Goal: Task Accomplishment & Management: Use online tool/utility

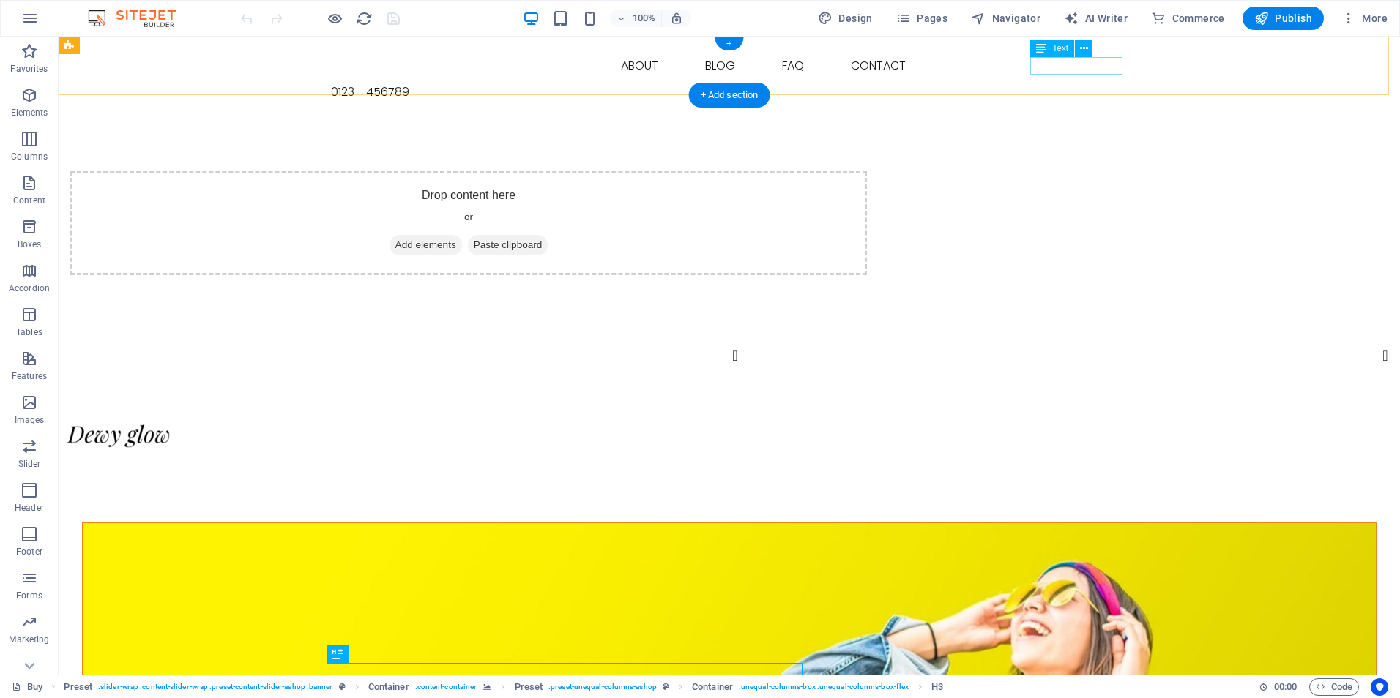
click at [1073, 83] on div "0123 - 456789" at bounding box center [729, 92] width 797 height 18
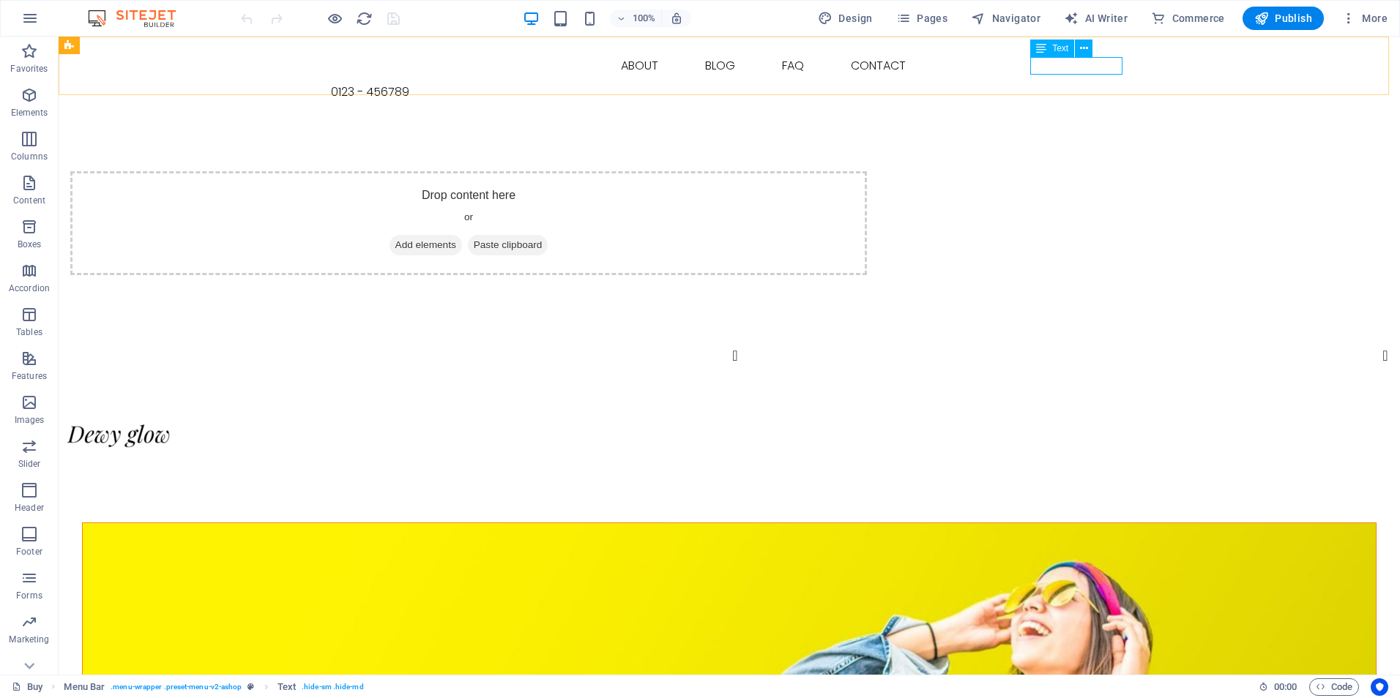
click at [1066, 50] on span "Text" at bounding box center [1060, 48] width 16 height 9
click at [1081, 51] on icon at bounding box center [1084, 48] width 8 height 15
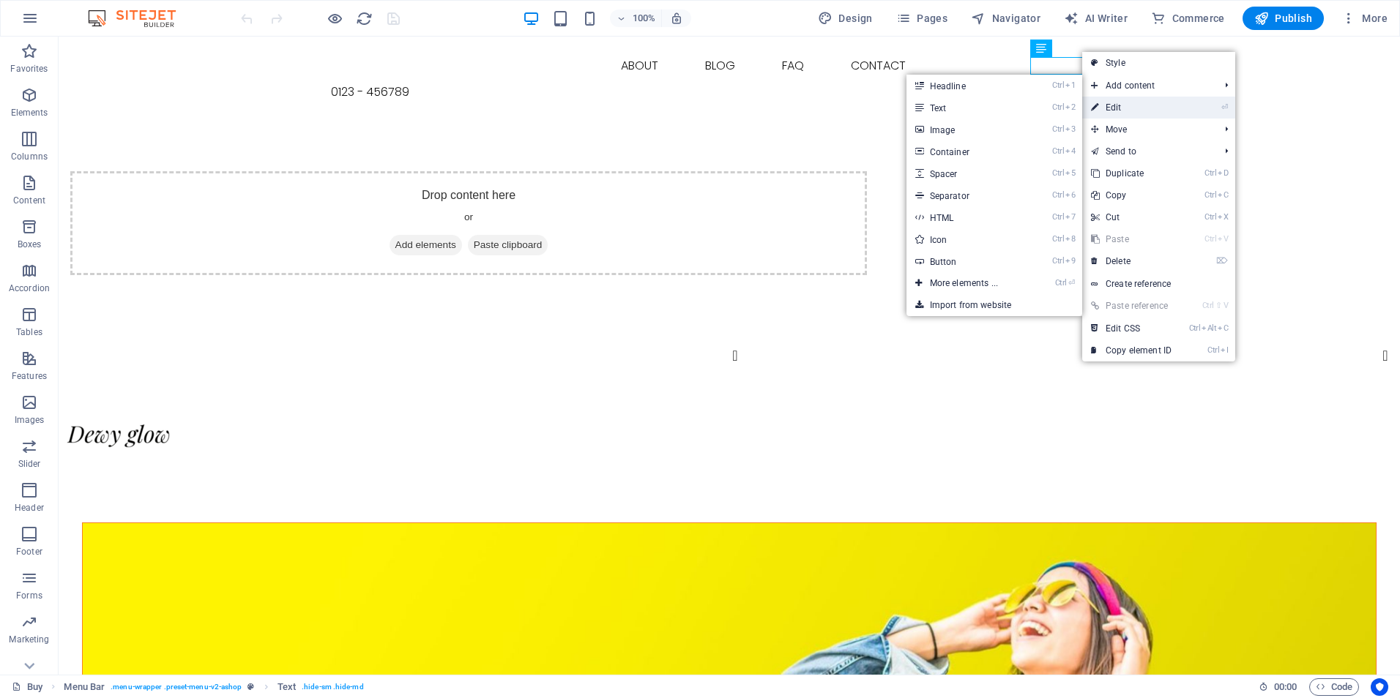
click at [1098, 102] on icon at bounding box center [1094, 108] width 7 height 22
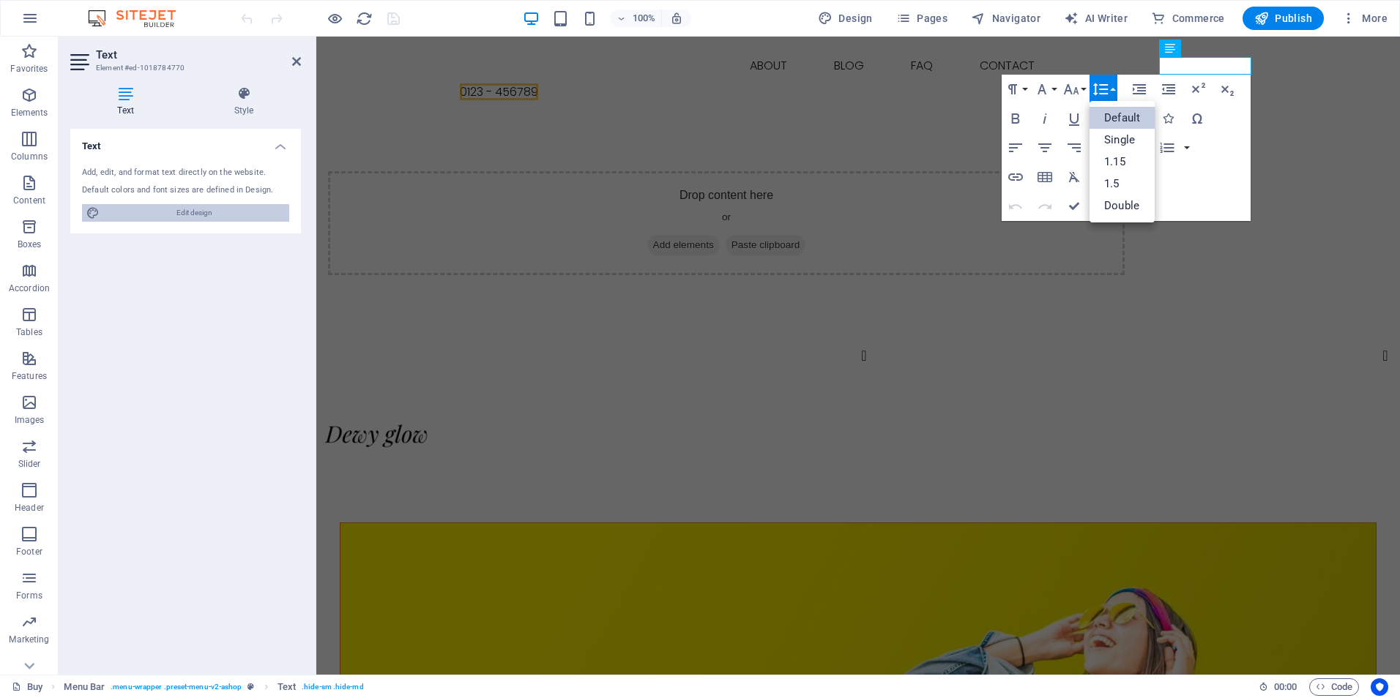
click at [177, 209] on span "Edit design" at bounding box center [194, 213] width 181 height 18
select select "px"
select select "300"
select select "px"
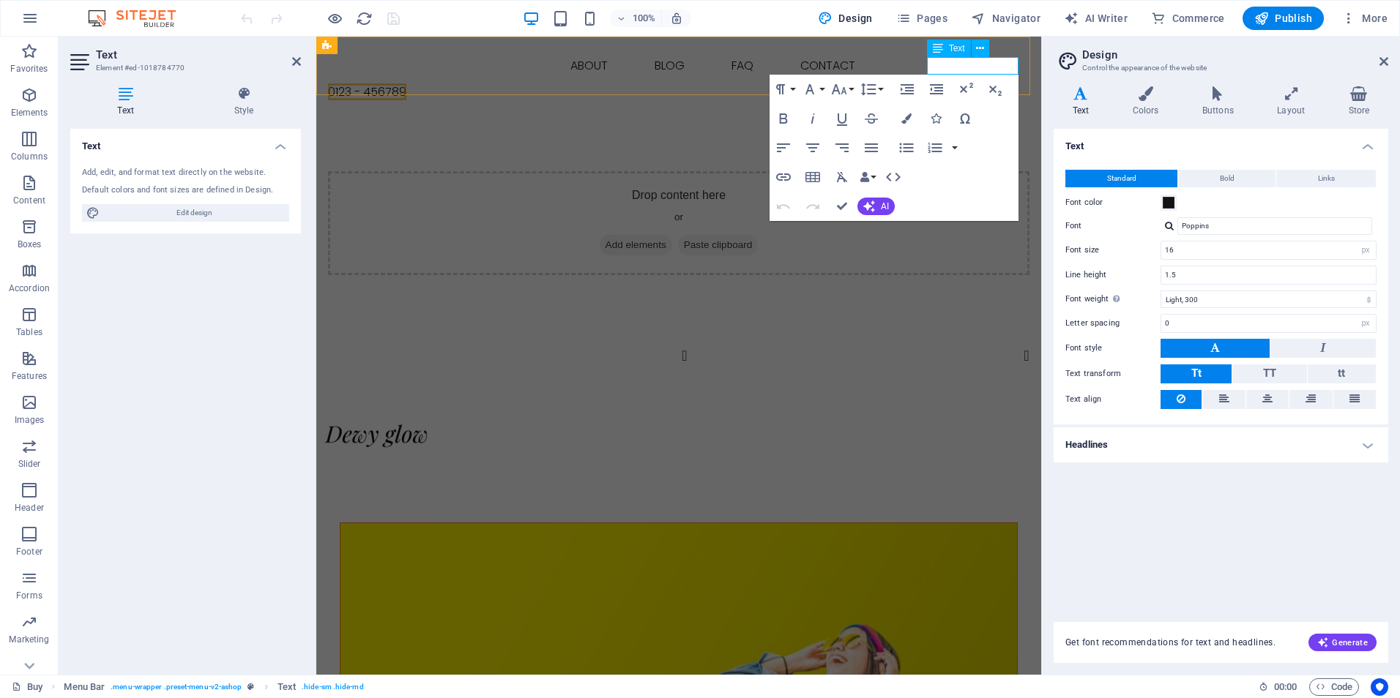
click at [406, 83] on span "0123 - 456789" at bounding box center [367, 91] width 78 height 17
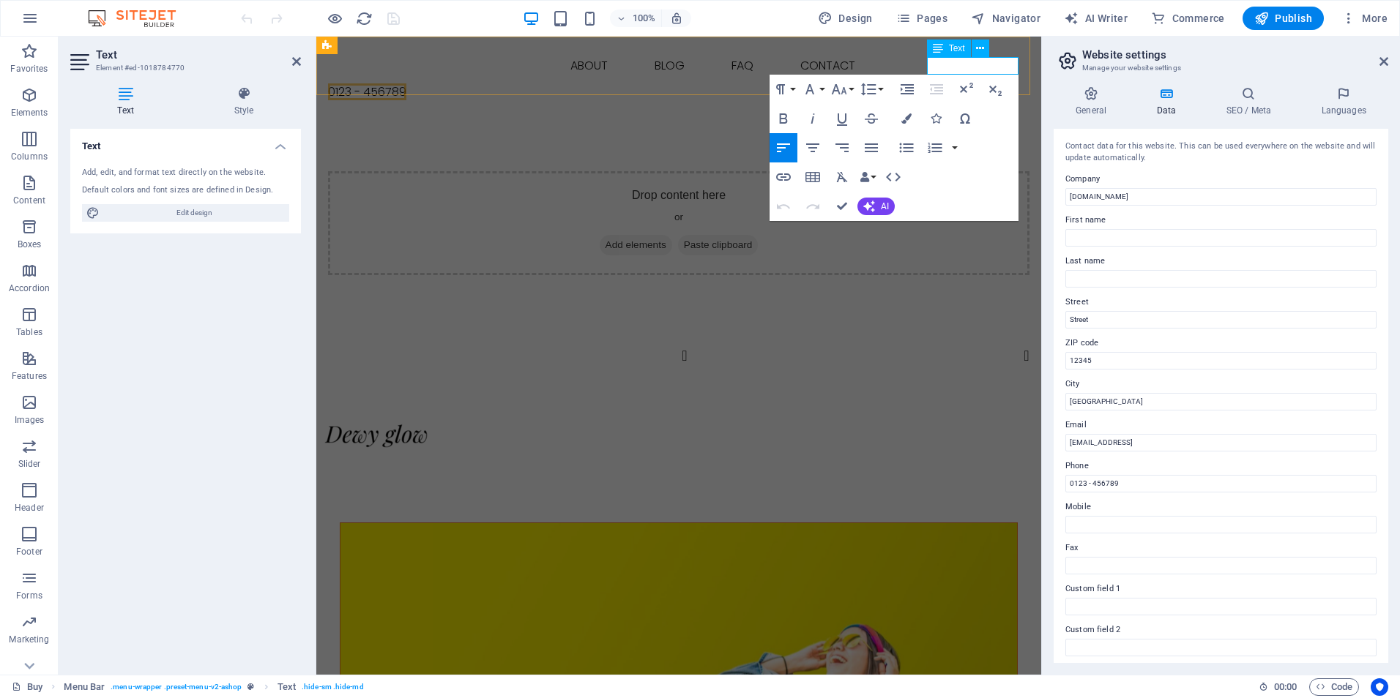
click at [406, 83] on span "0123 - 456789" at bounding box center [367, 91] width 78 height 17
click at [1020, 310] on div "Drop content here or Add elements Paste clipboard" at bounding box center [678, 223] width 725 height 221
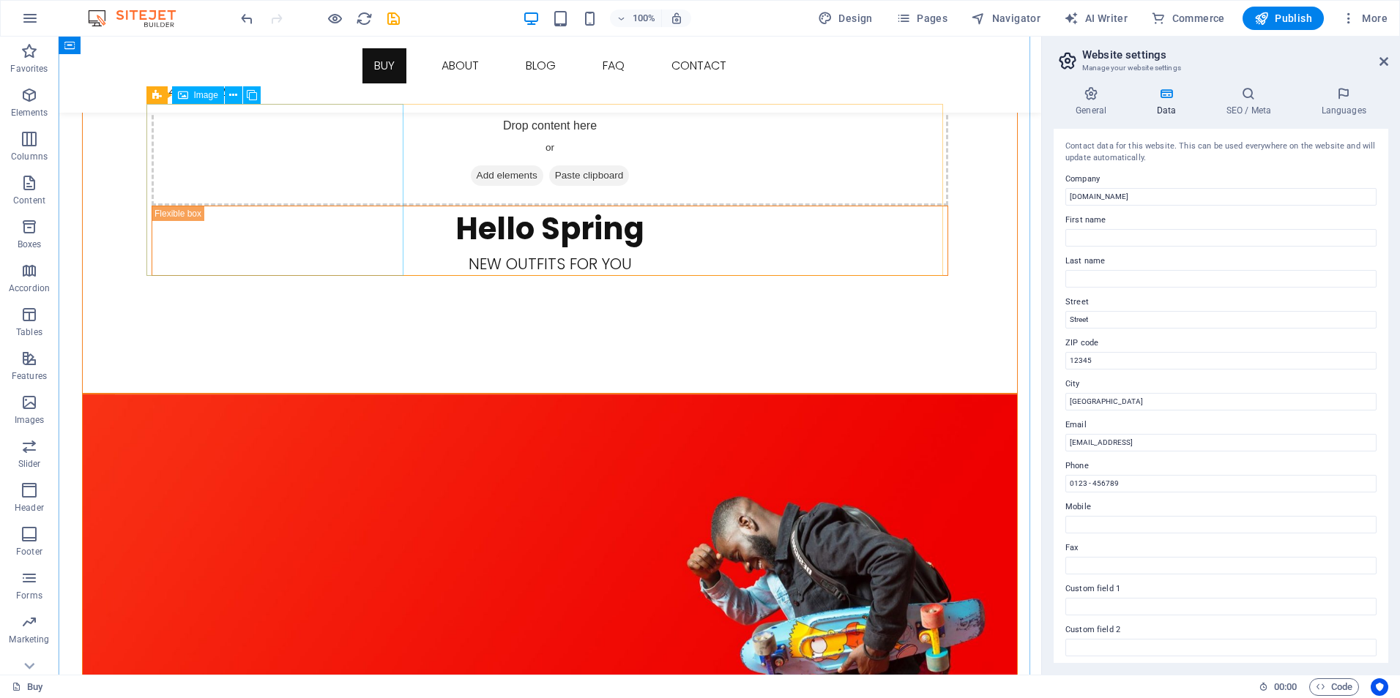
scroll to position [1464, 0]
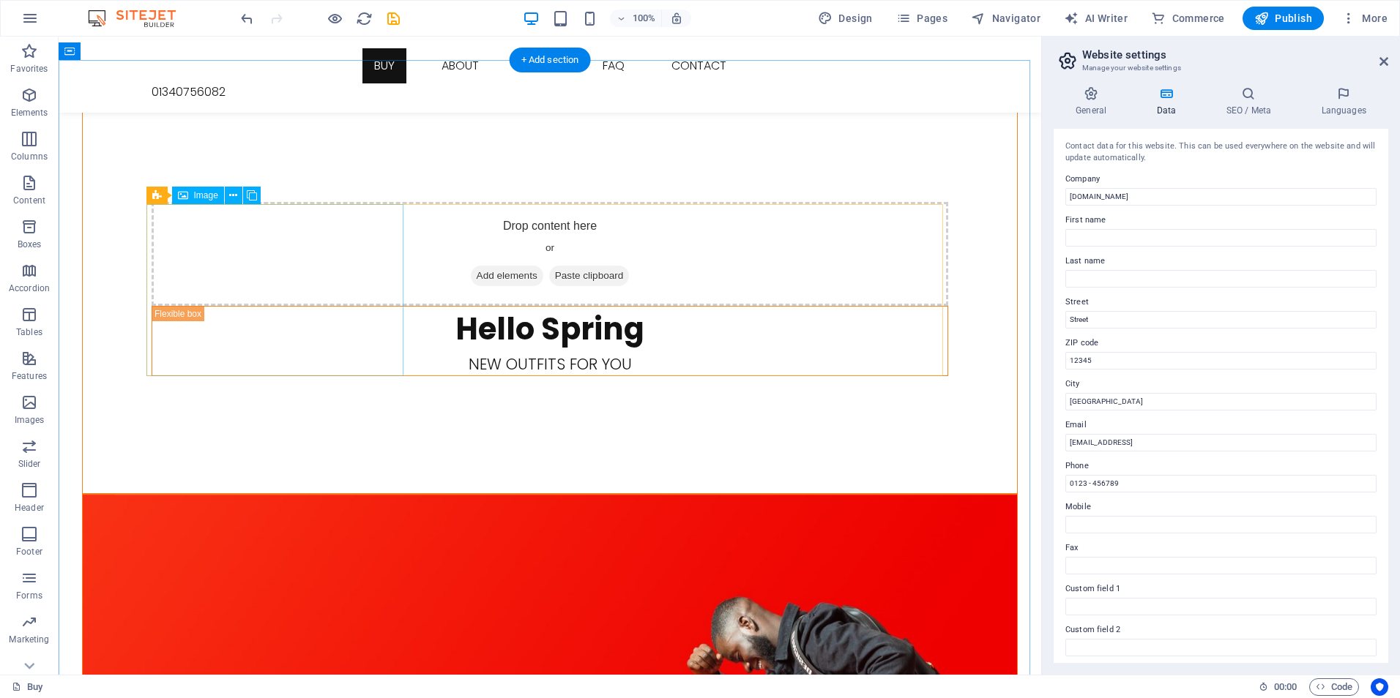
click at [231, 193] on icon at bounding box center [233, 195] width 8 height 15
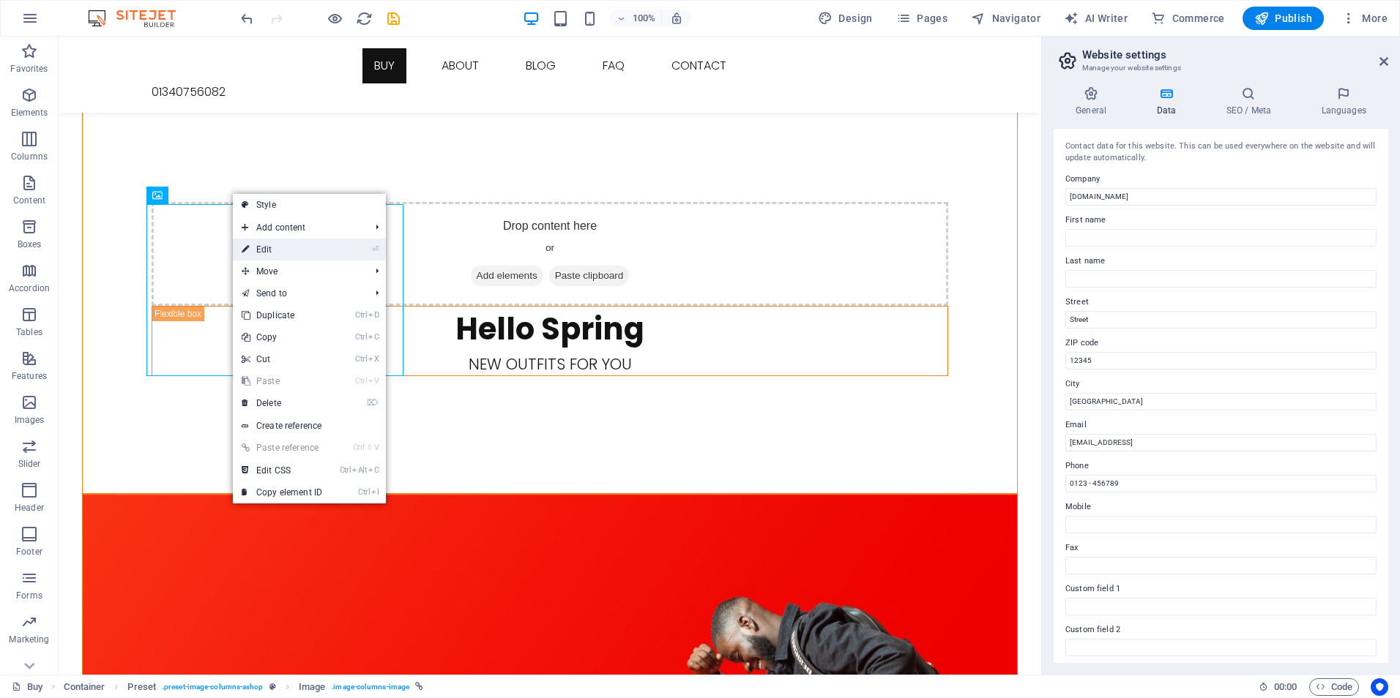
click at [255, 254] on link "⏎ Edit" at bounding box center [282, 250] width 98 height 22
select select "%"
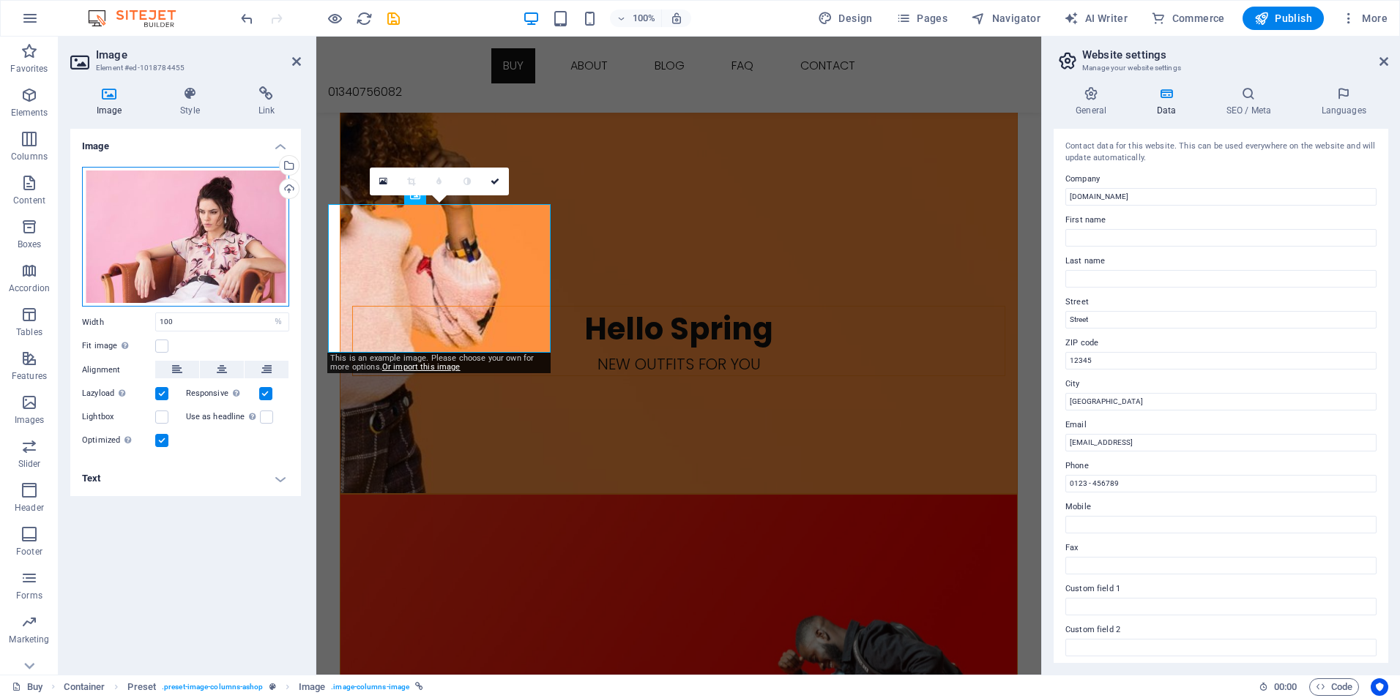
click at [220, 275] on div "Drag files here, click to choose files or select files from Files or our free s…" at bounding box center [185, 237] width 207 height 141
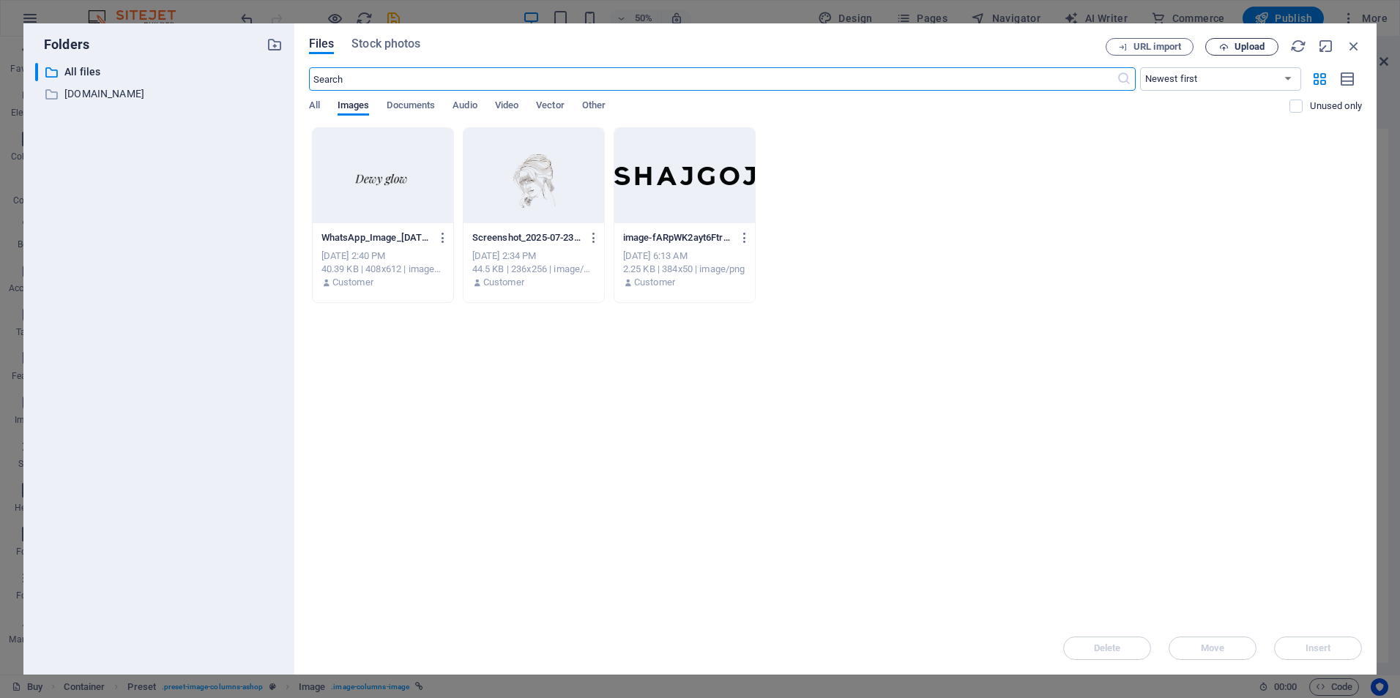
click at [1264, 47] on span "Upload" at bounding box center [1249, 46] width 30 height 9
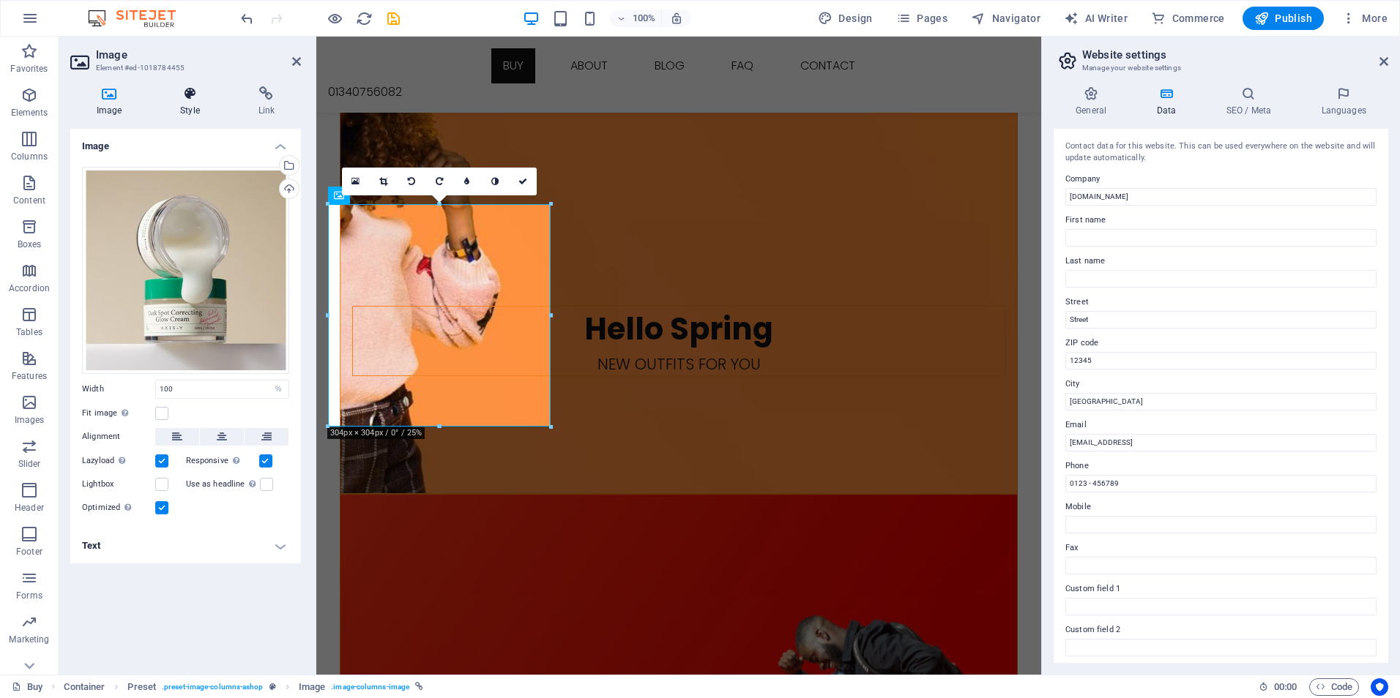
click at [189, 89] on icon at bounding box center [190, 93] width 72 height 15
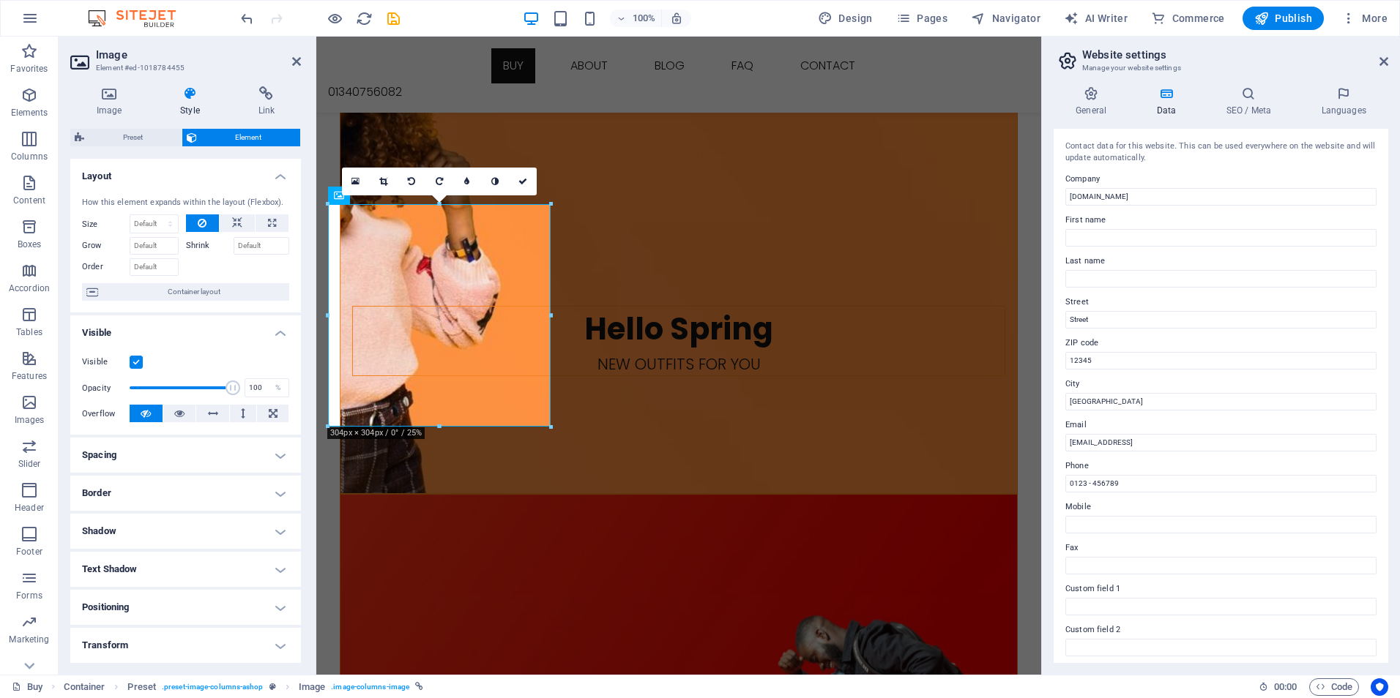
click at [189, 89] on icon at bounding box center [190, 93] width 72 height 15
type input "91"
drag, startPoint x: 226, startPoint y: 384, endPoint x: 220, endPoint y: 390, distance: 8.3
click at [220, 390] on span at bounding box center [223, 388] width 15 height 15
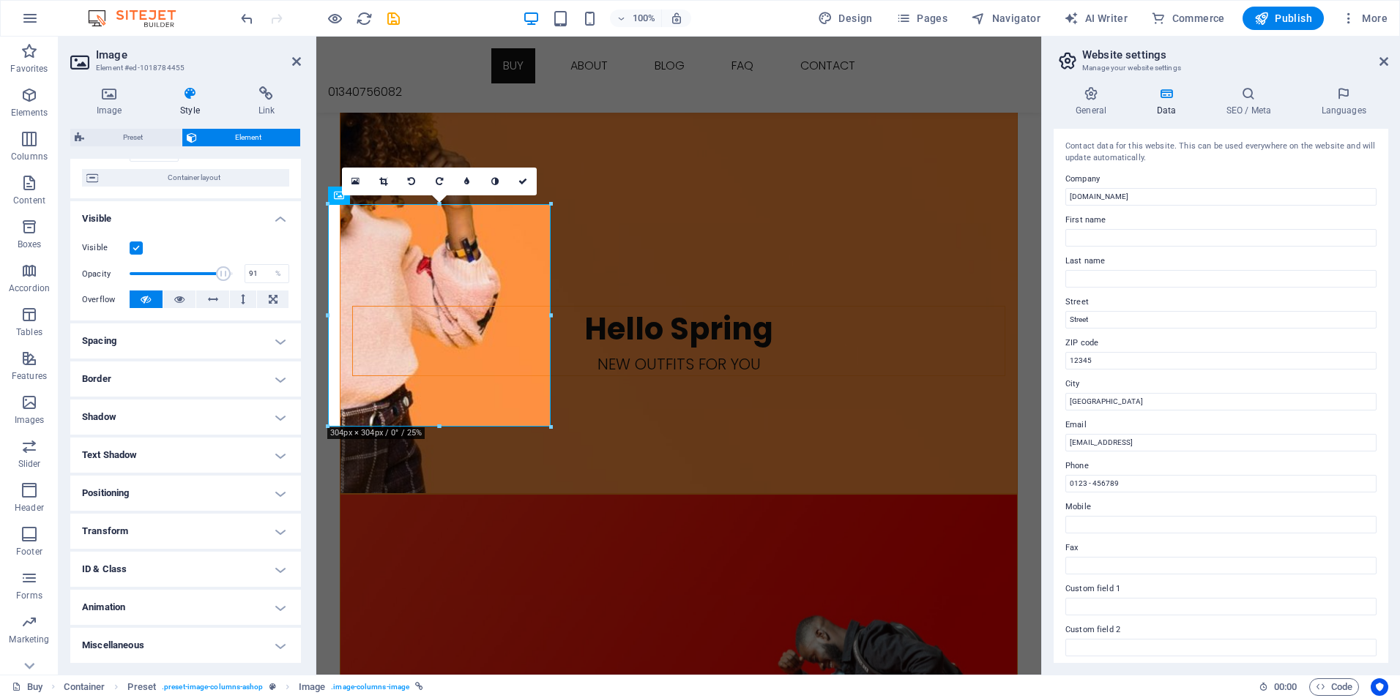
scroll to position [41, 0]
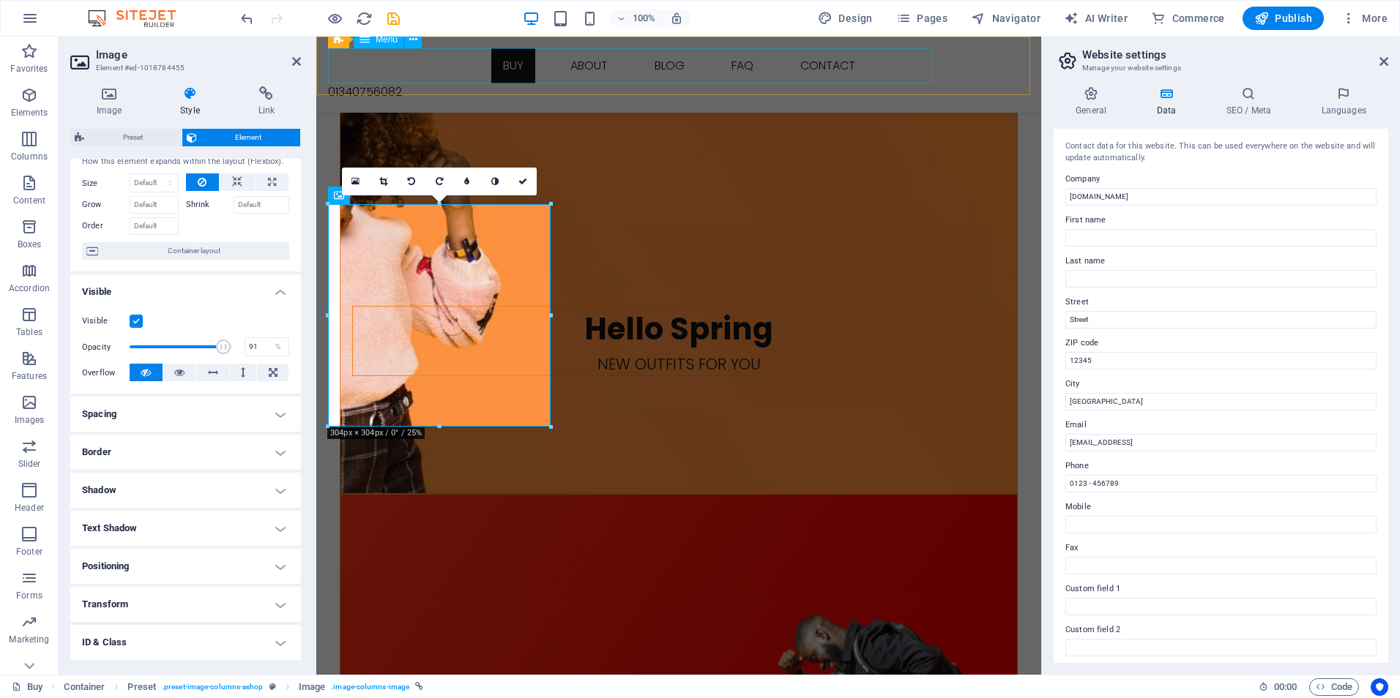
click at [385, 72] on nav "Buy About Blog FAQ Contact" at bounding box center [678, 65] width 701 height 35
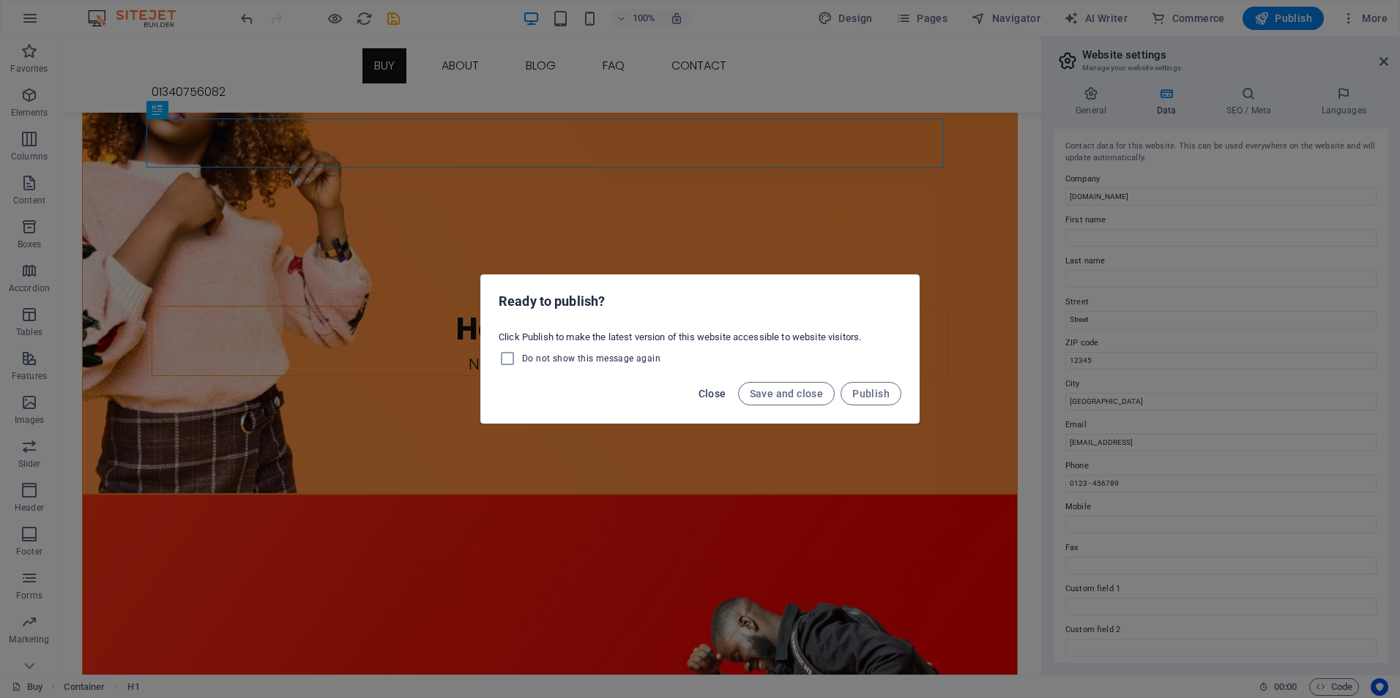
click at [717, 400] on button "Close" at bounding box center [713, 393] width 40 height 23
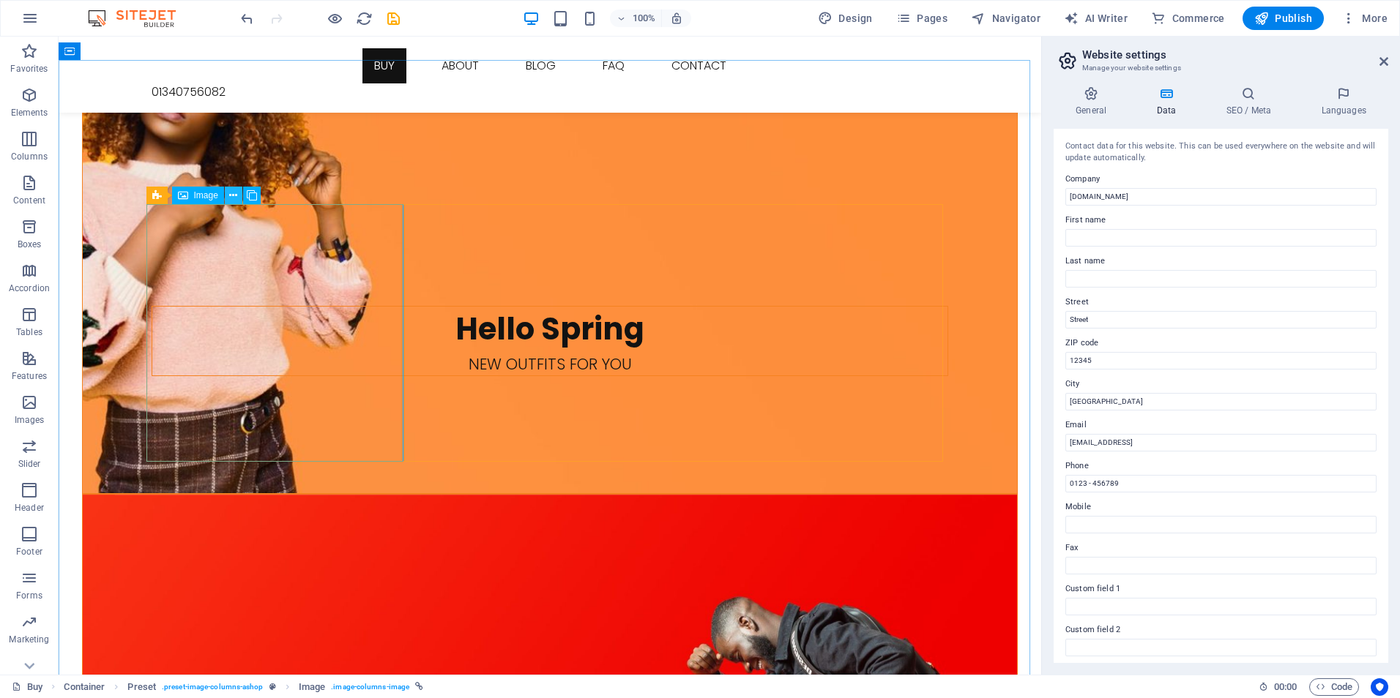
click at [233, 198] on icon at bounding box center [233, 195] width 8 height 15
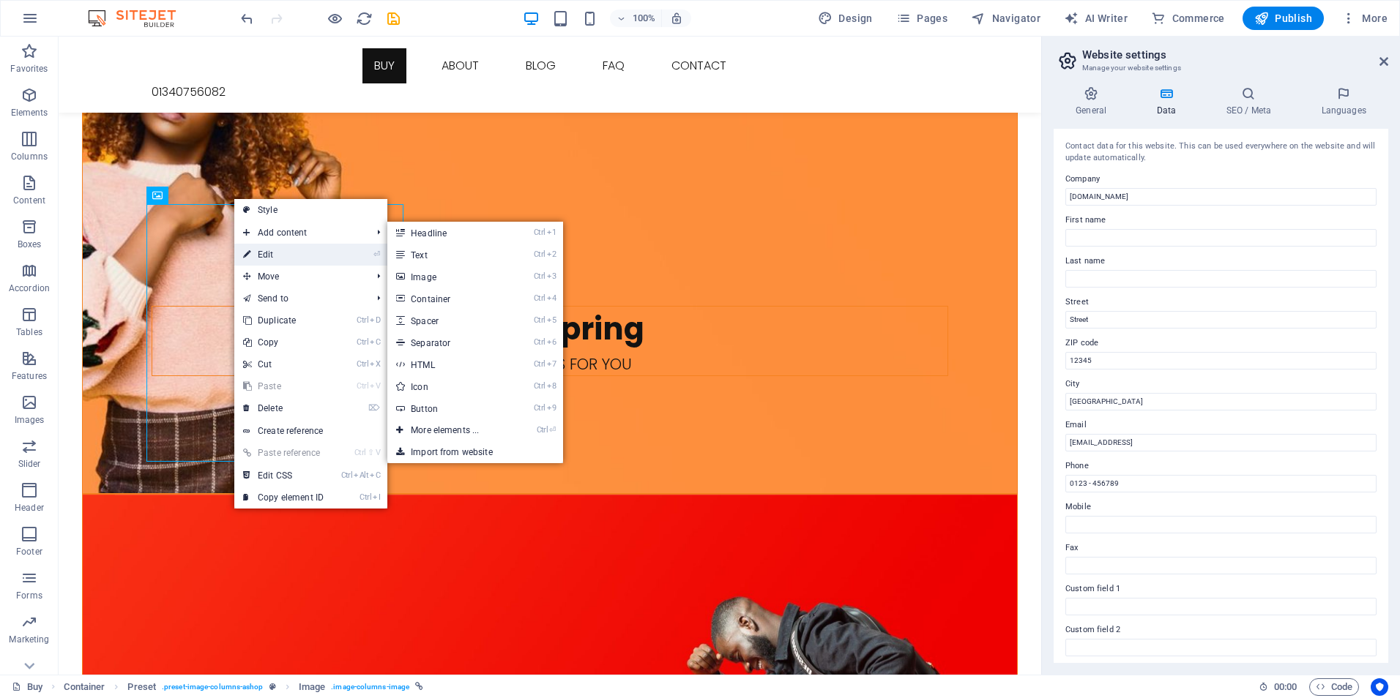
click at [265, 250] on link "⏎ Edit" at bounding box center [283, 255] width 98 height 22
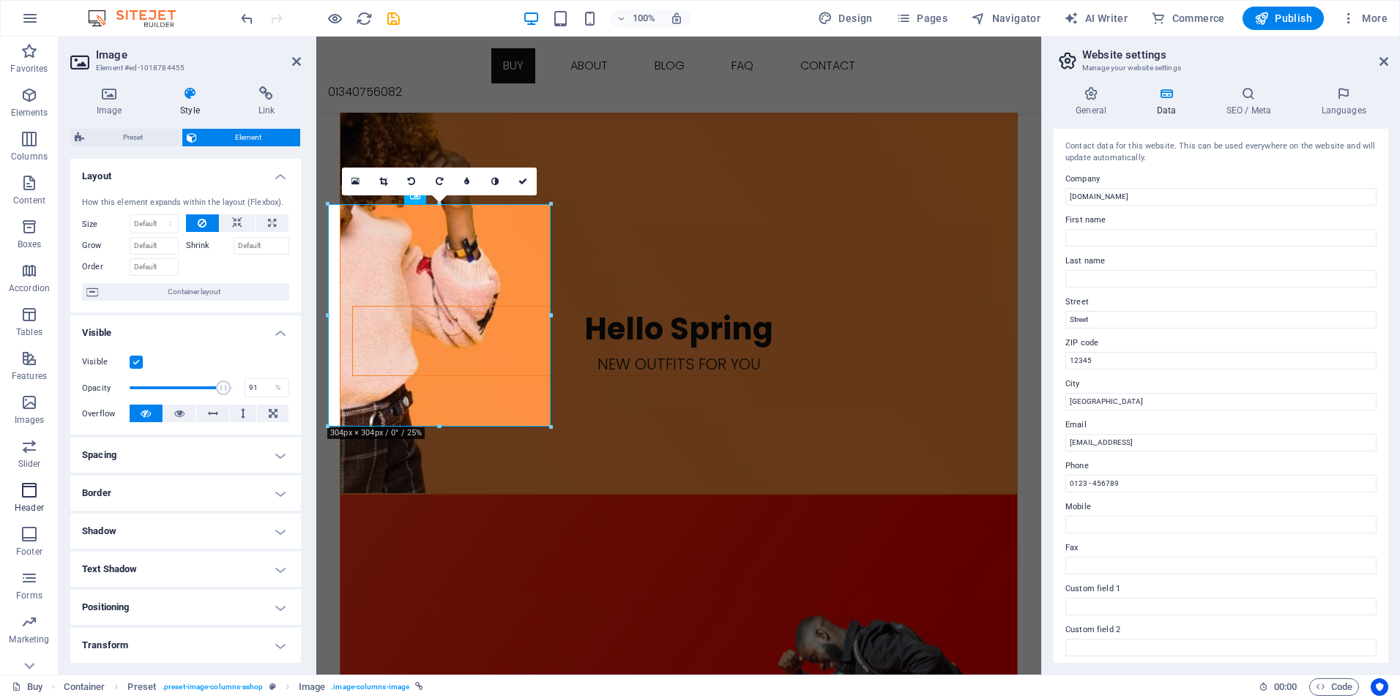
click at [30, 494] on icon "button" at bounding box center [29, 491] width 18 height 18
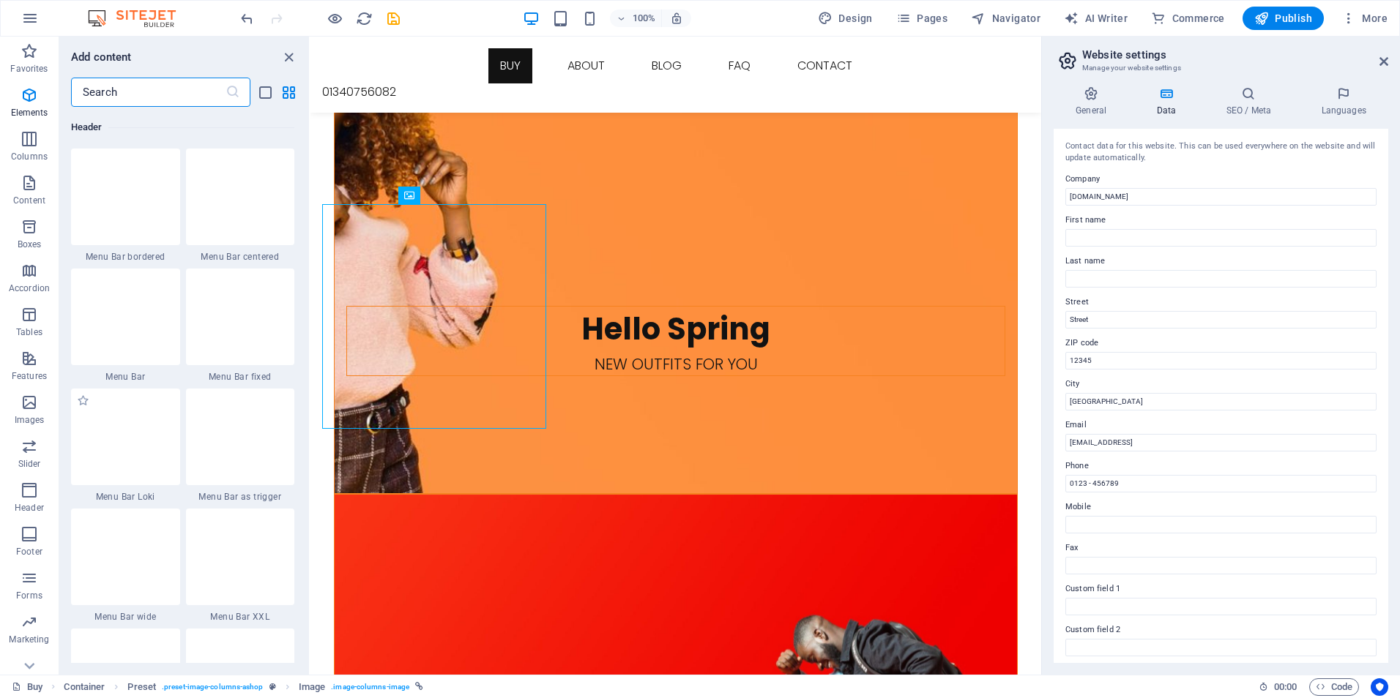
scroll to position [8816, 0]
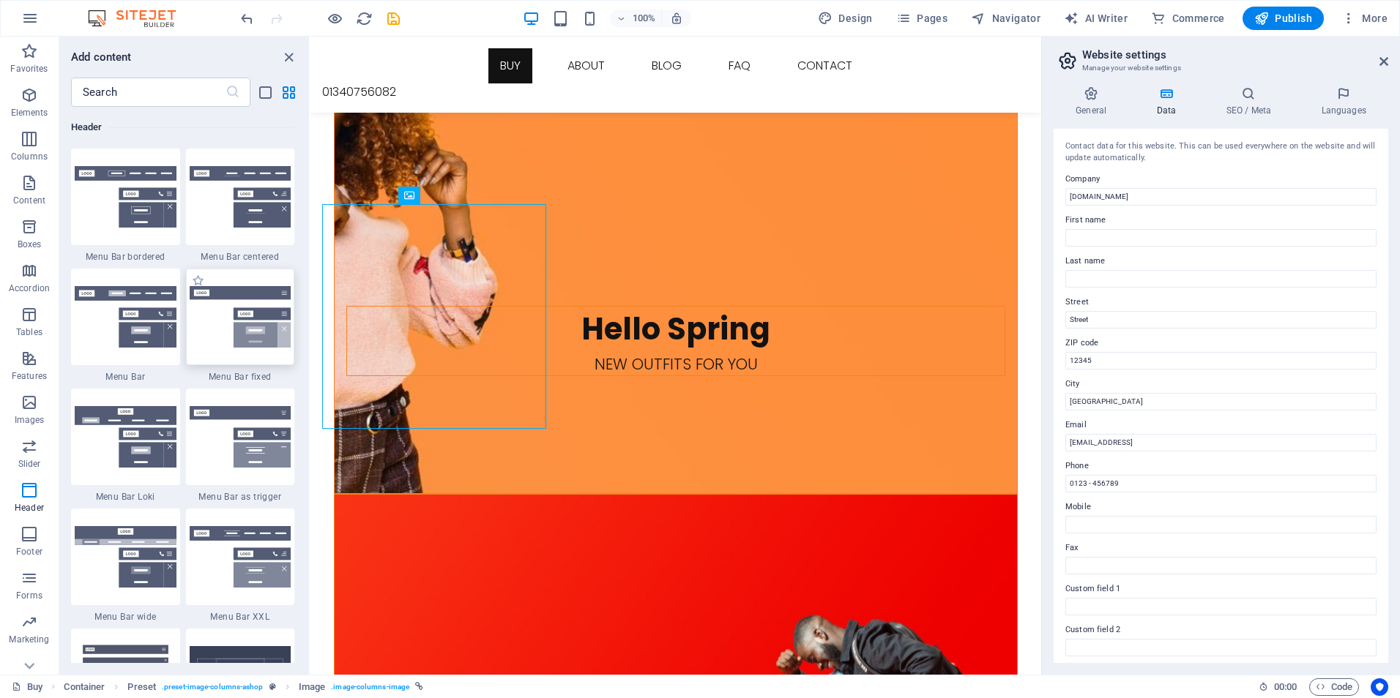
click at [246, 333] on img at bounding box center [241, 316] width 102 height 61
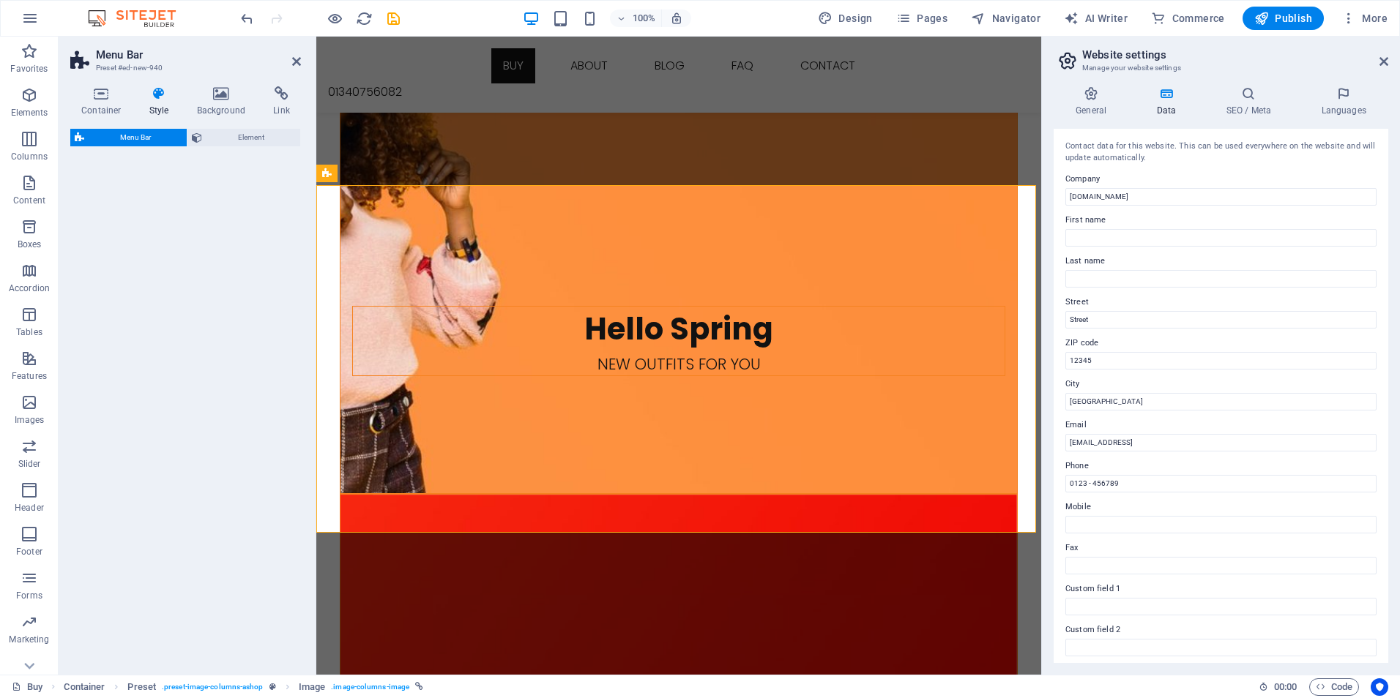
select select "rem"
select select "preset-menu-v2-fixed"
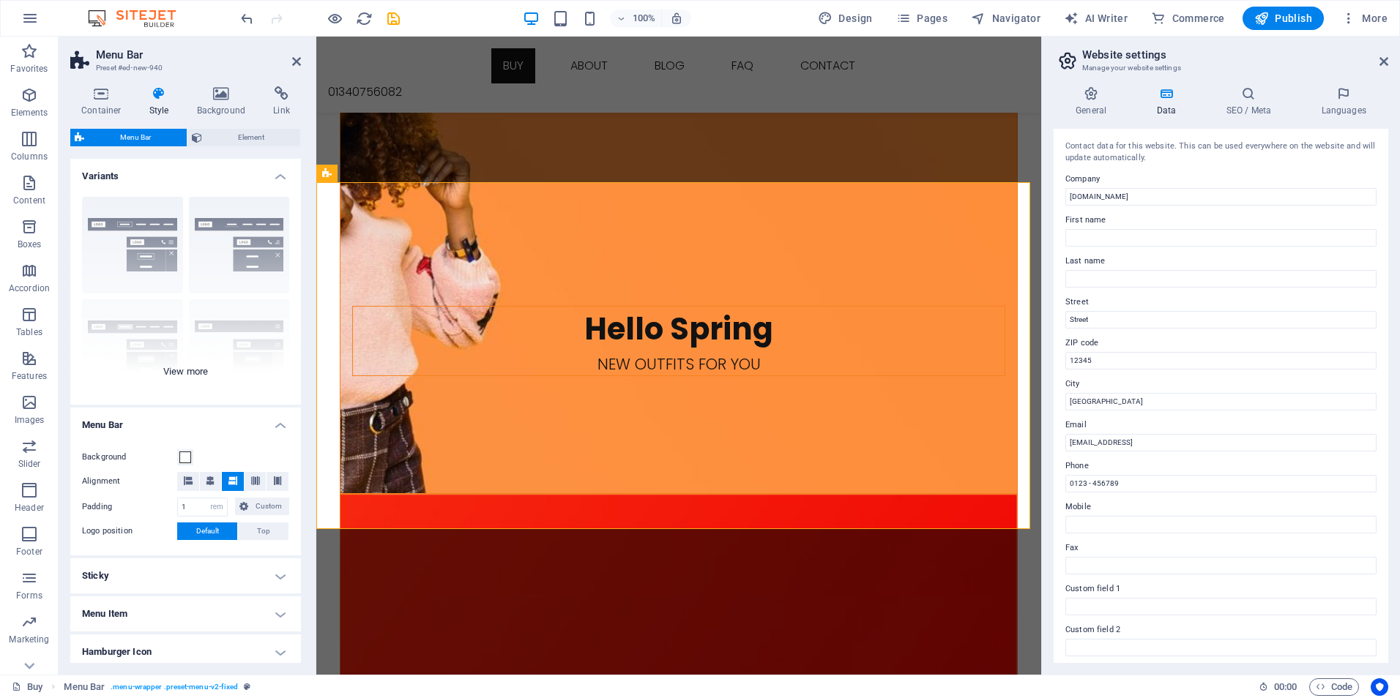
scroll to position [2451, 0]
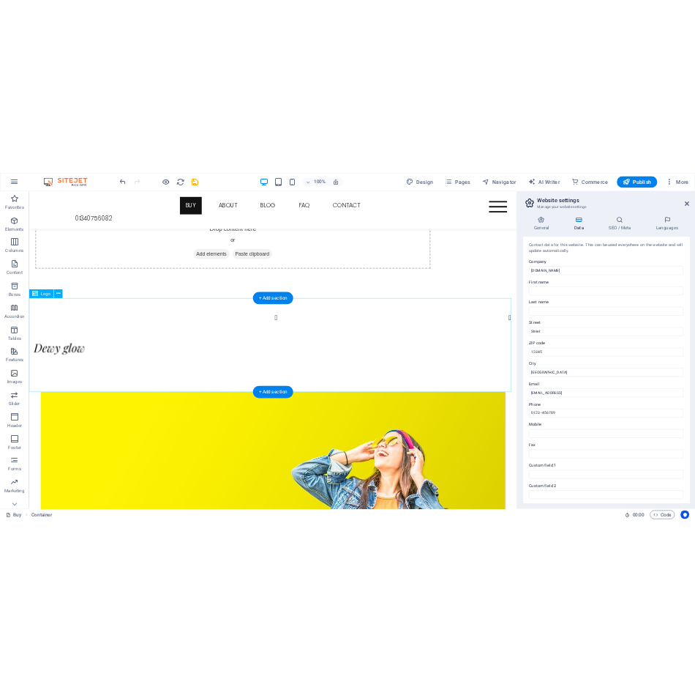
scroll to position [0, 0]
